Goal: Task Accomplishment & Management: Manage account settings

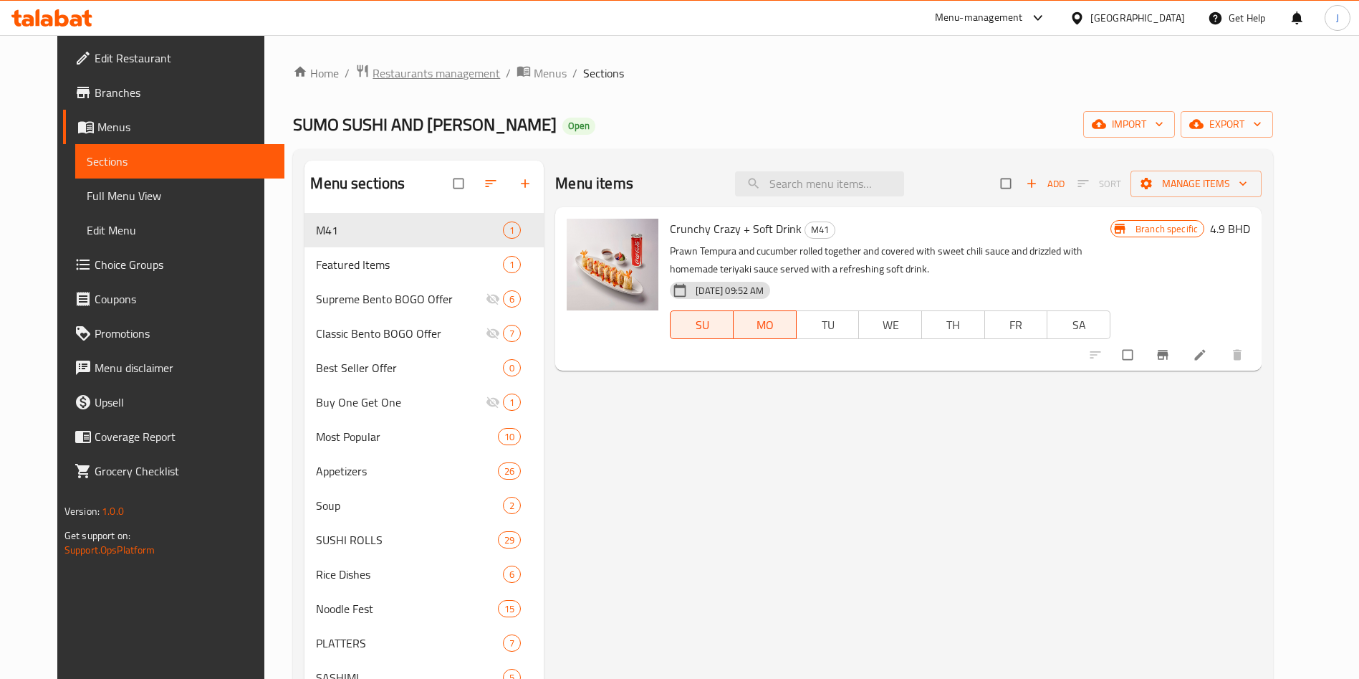
click at [416, 75] on span "Restaurants management" at bounding box center [437, 72] width 128 height 17
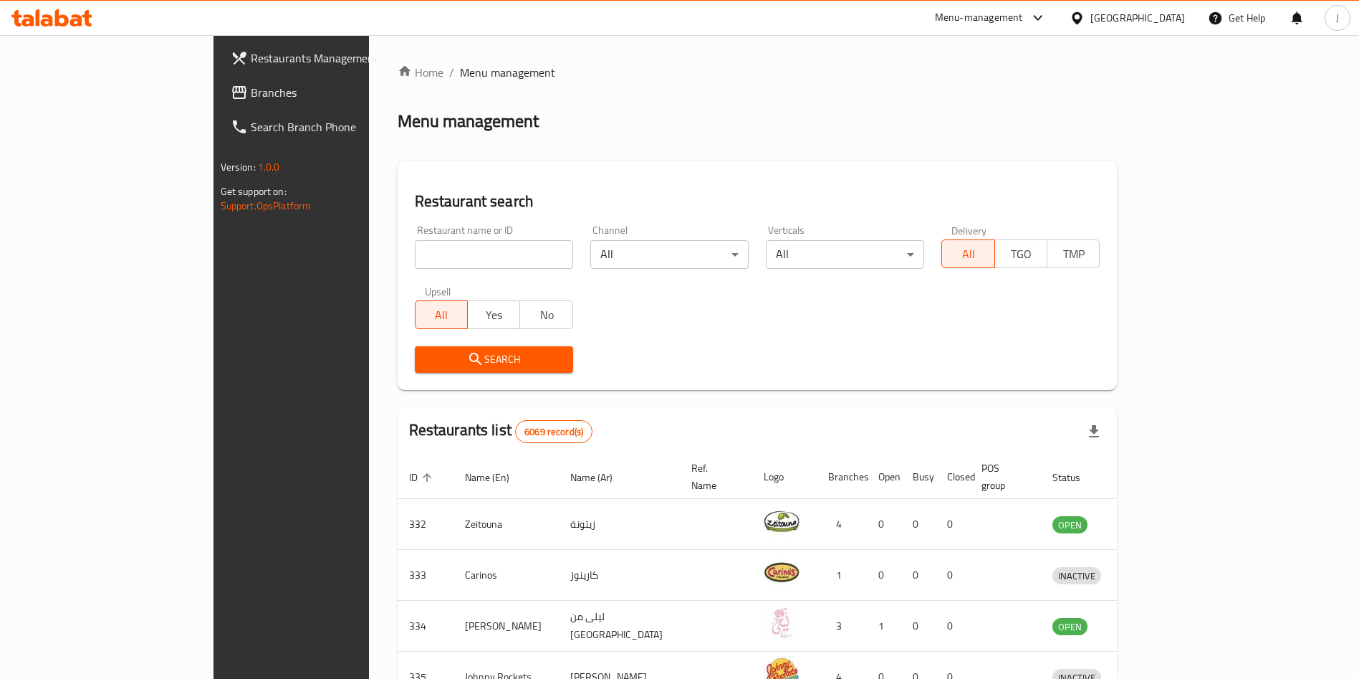
click at [433, 257] on input "search" at bounding box center [494, 254] width 158 height 29
paste input "NYC RESTAURANT, [GEOGRAPHIC_DATA]"
type input "NYC RESTAURANT"
click button "Search" at bounding box center [494, 359] width 158 height 27
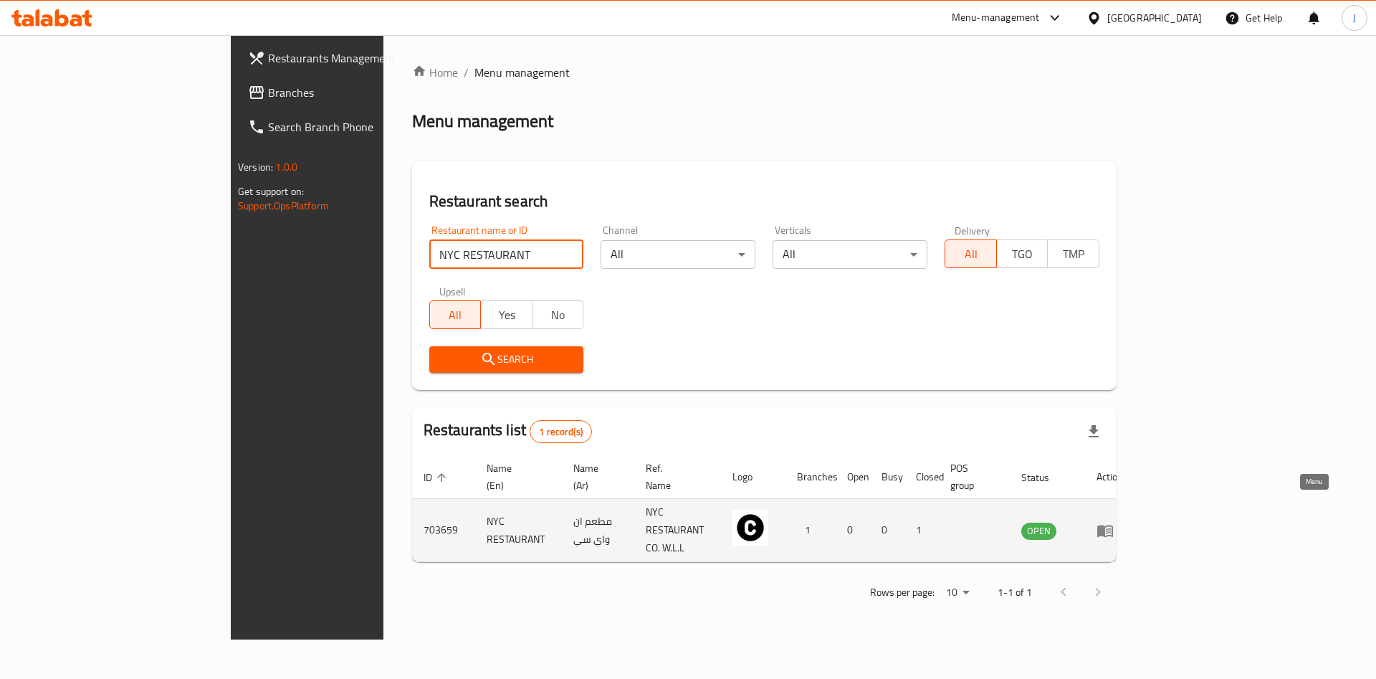
click at [1111, 528] on icon "enhanced table" at bounding box center [1108, 531] width 5 height 6
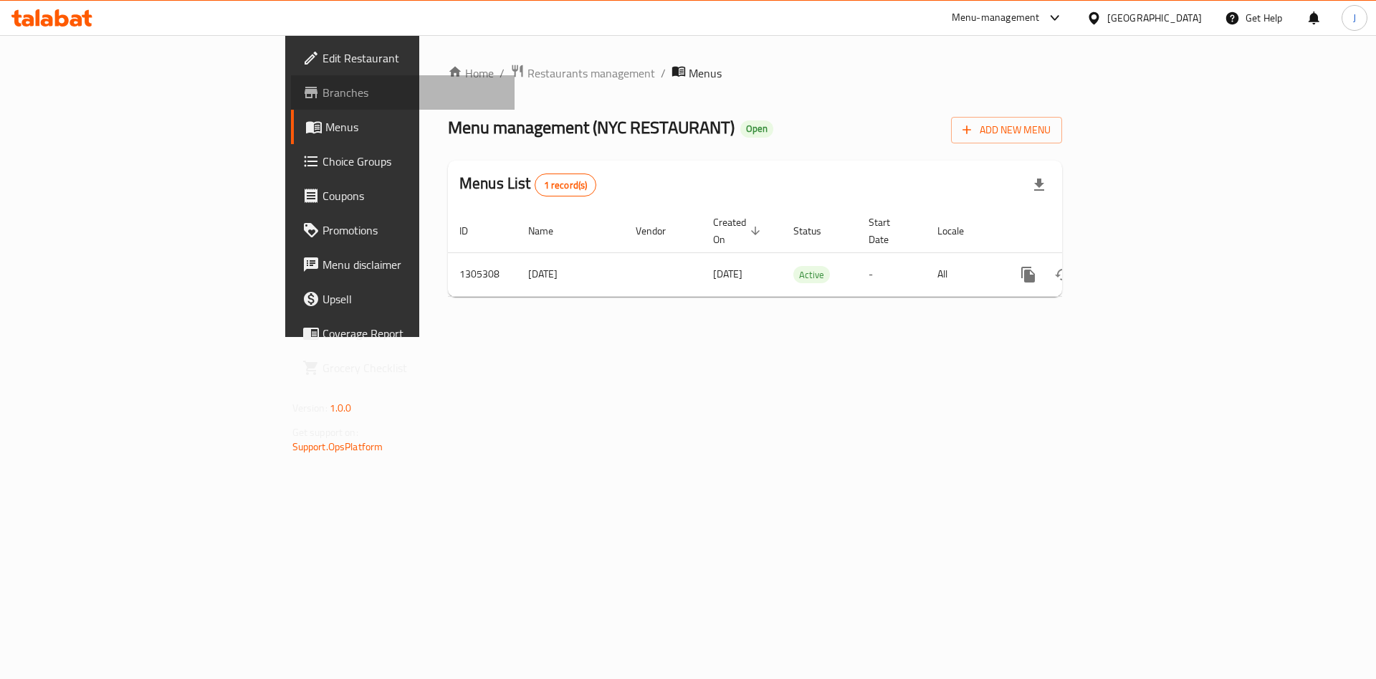
click at [322, 98] on span "Branches" at bounding box center [412, 92] width 181 height 17
